Goal: Information Seeking & Learning: Learn about a topic

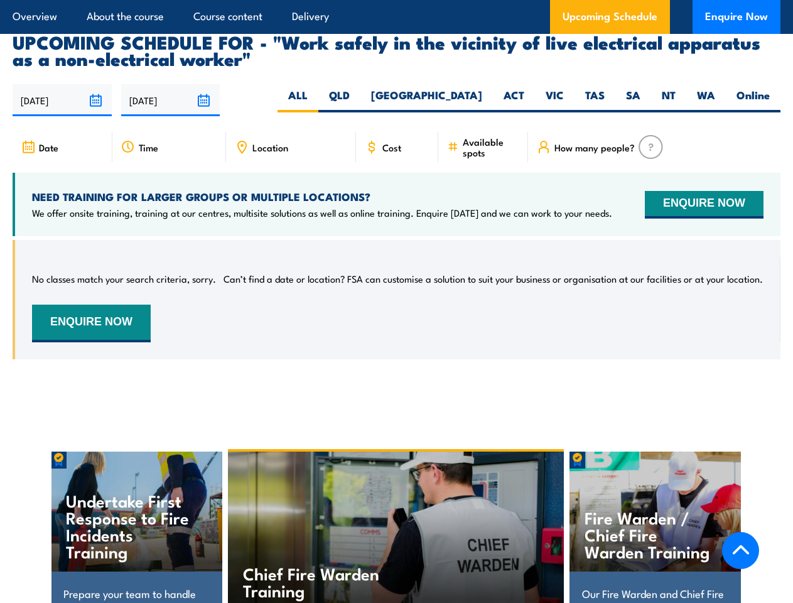
click at [396, 0] on article "Overview About the course Course content Delivery Upcoming Schedule Enquire Now" at bounding box center [397, 17] width 768 height 34
click at [62, 84] on input "[DATE]" at bounding box center [62, 100] width 99 height 32
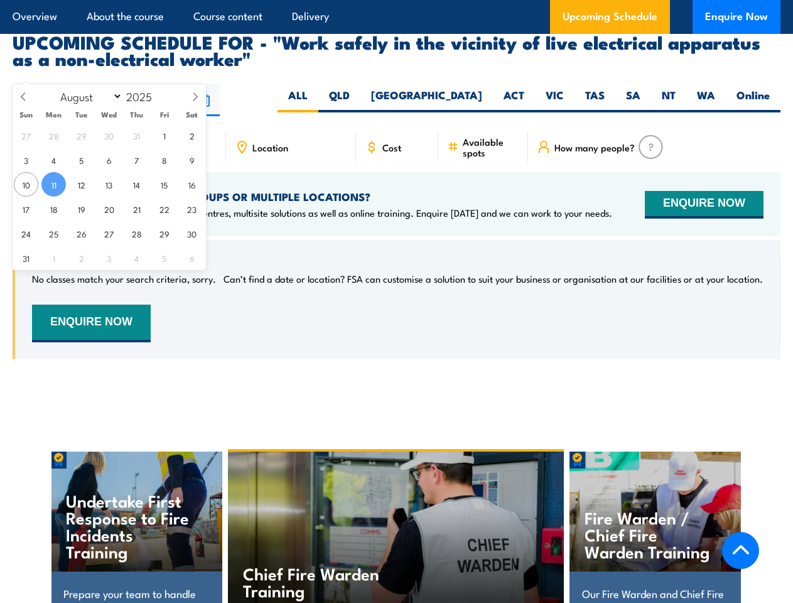
click at [171, 84] on input "[DATE]" at bounding box center [170, 100] width 99 height 32
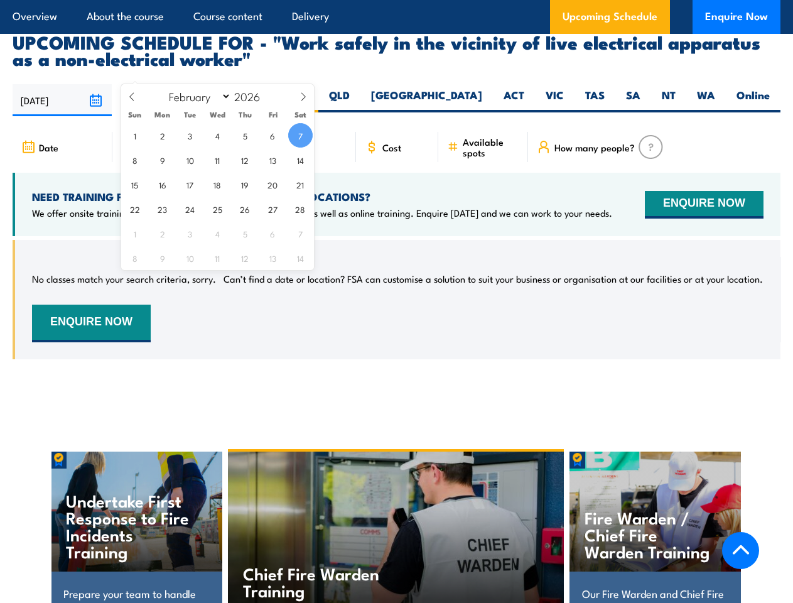
click at [397, 509] on div "Chief Fire Warden Training" at bounding box center [396, 530] width 337 height 159
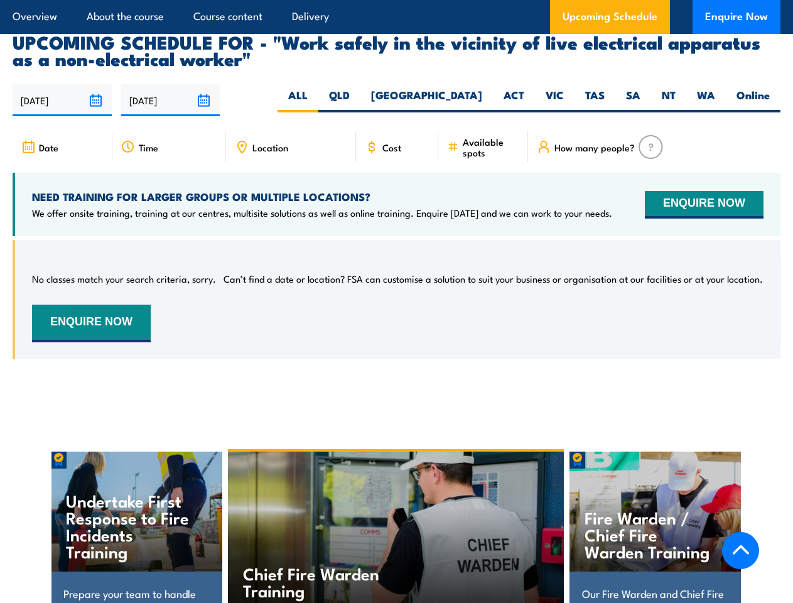
click at [396, 510] on div "Chief Fire Warden Training" at bounding box center [396, 530] width 337 height 159
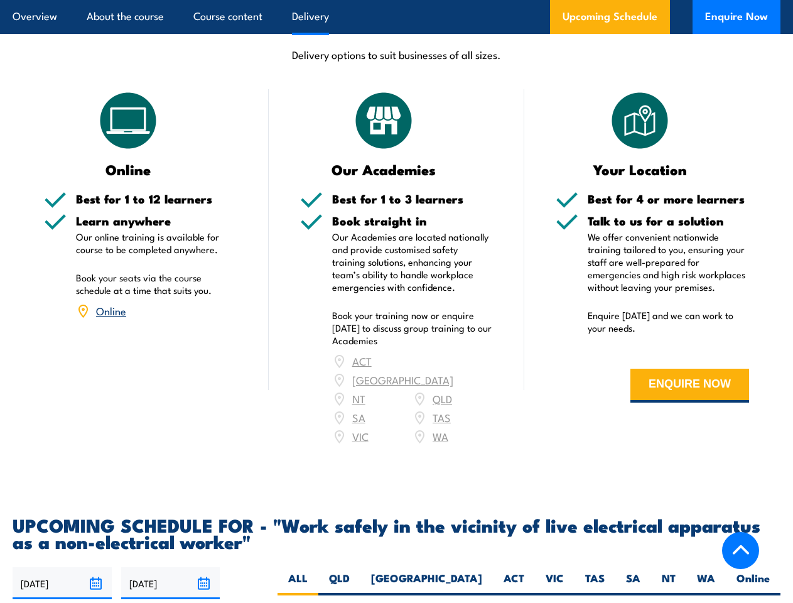
scroll to position [1549, 0]
click at [396, 0] on article "Overview About the course Course content Delivery Upcoming Schedule Enquire Now" at bounding box center [397, 17] width 768 height 34
click at [62, 567] on input "[DATE]" at bounding box center [62, 583] width 99 height 32
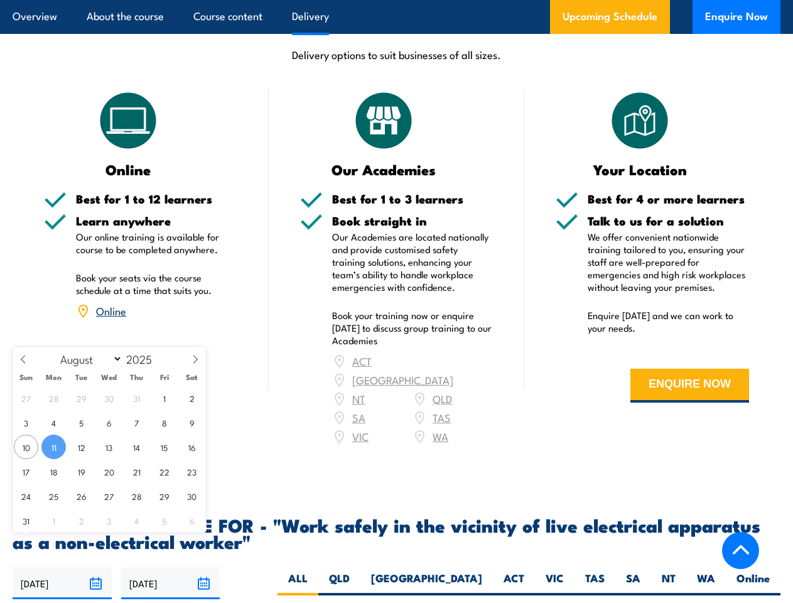
click at [171, 567] on input "[DATE]" at bounding box center [170, 583] width 99 height 32
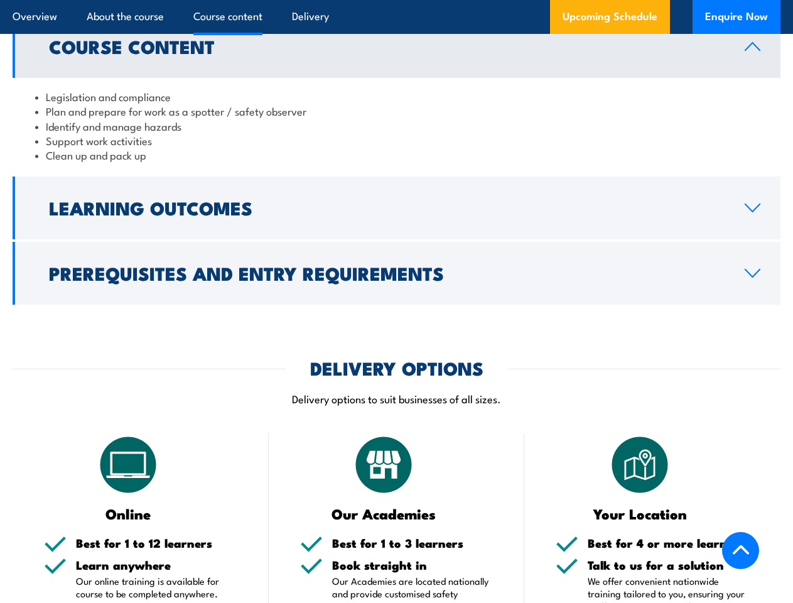
scroll to position [1205, 0]
click at [396, 0] on article "Overview About the course Course content Delivery Upcoming Schedule Enquire Now" at bounding box center [397, 17] width 768 height 34
click at [396, 199] on h2 "Learning Outcomes" at bounding box center [387, 207] width 676 height 16
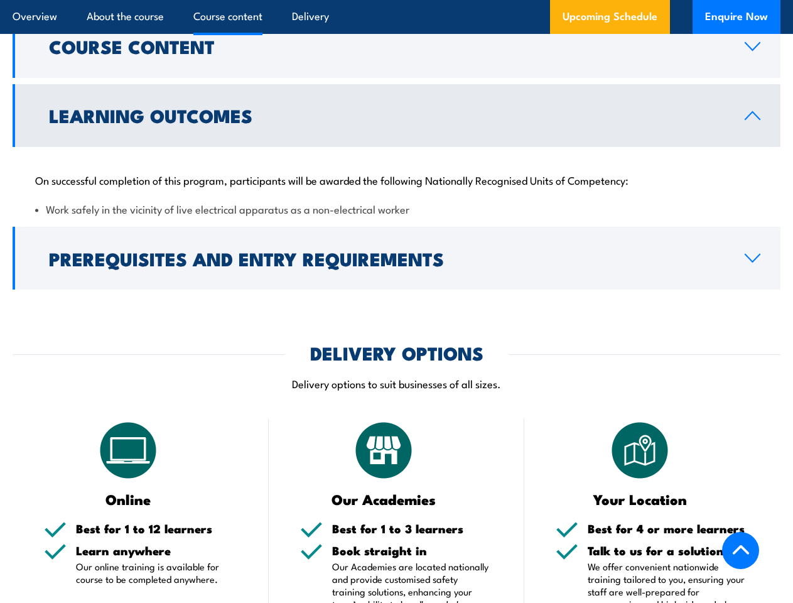
click at [396, 258] on link "Prerequisites and Entry Requirements" at bounding box center [397, 258] width 768 height 63
